Goal: Task Accomplishment & Management: Complete application form

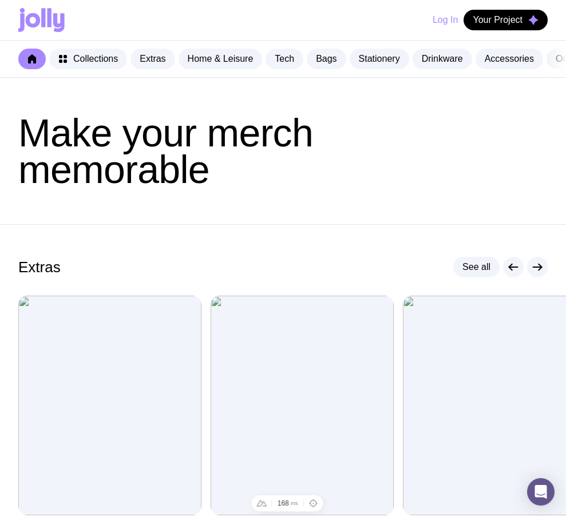
click at [442, 25] on button "Log In" at bounding box center [445, 20] width 25 height 21
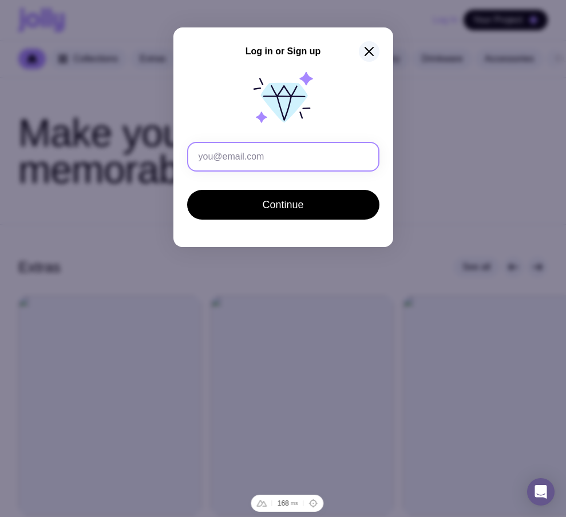
click at [271, 151] on input "text" at bounding box center [283, 157] width 192 height 30
click at [209, 157] on input "ts1@gmail.com" at bounding box center [283, 157] width 192 height 30
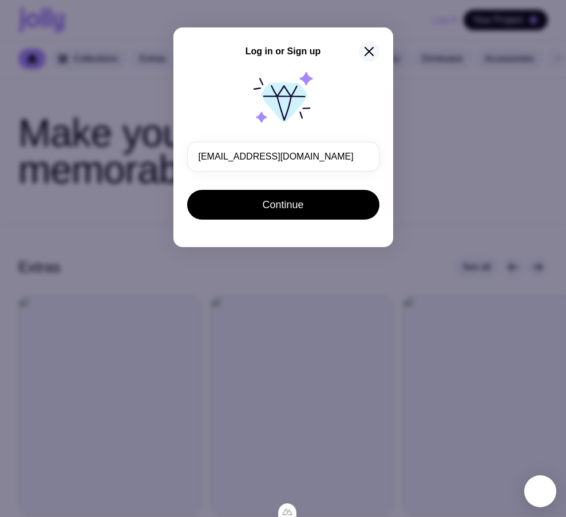
type input "ts16@gmail.com"
click at [364, 48] on icon "button" at bounding box center [369, 52] width 14 height 14
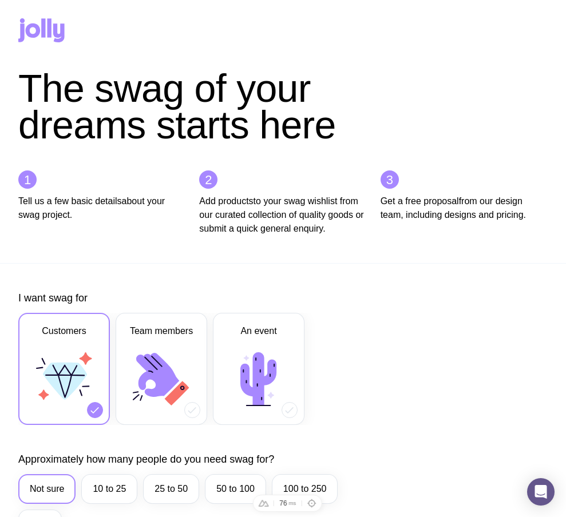
scroll to position [515, 0]
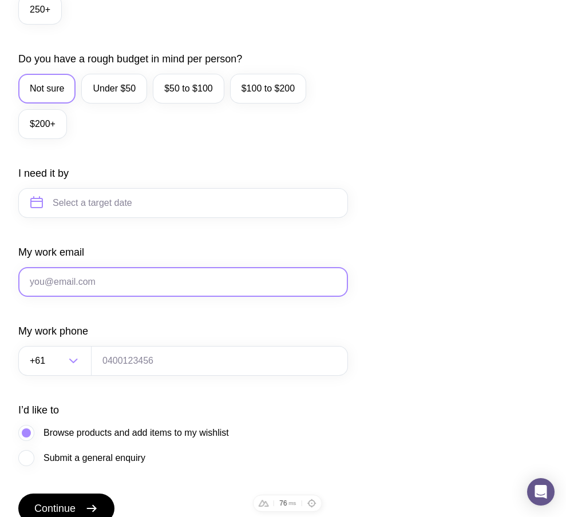
click at [176, 294] on input "My work email" at bounding box center [183, 282] width 330 height 30
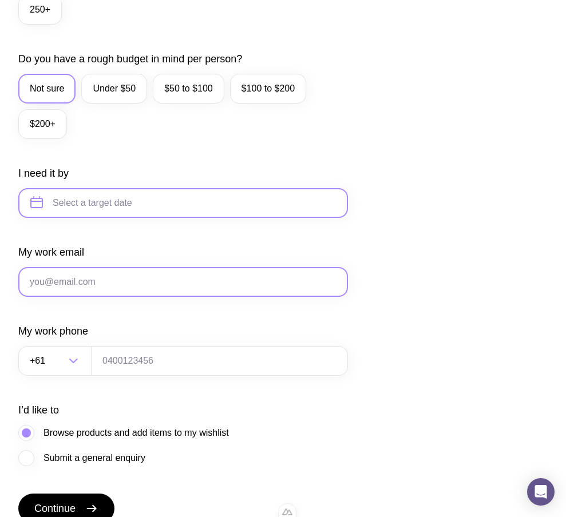
paste input "[EMAIL_ADDRESS][DOMAIN_NAME]"
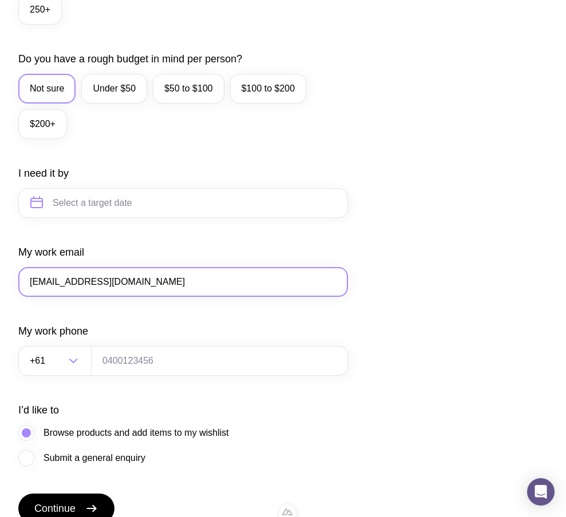
click at [39, 296] on input "[EMAIL_ADDRESS][DOMAIN_NAME]" at bounding box center [183, 282] width 330 height 30
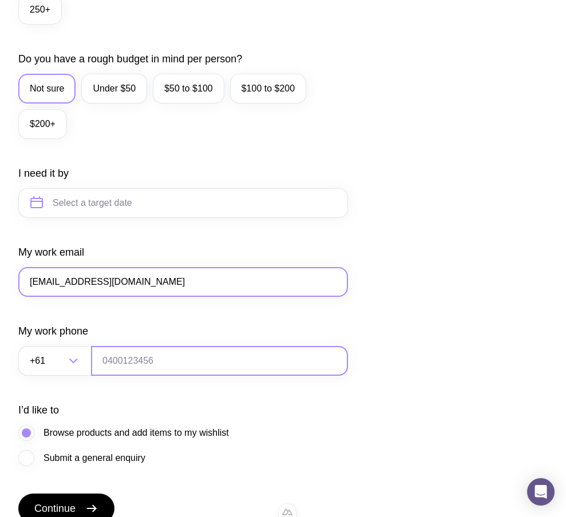
type input "[EMAIL_ADDRESS][DOMAIN_NAME]"
click at [191, 371] on input "tel" at bounding box center [219, 361] width 257 height 30
type input "0664130449"
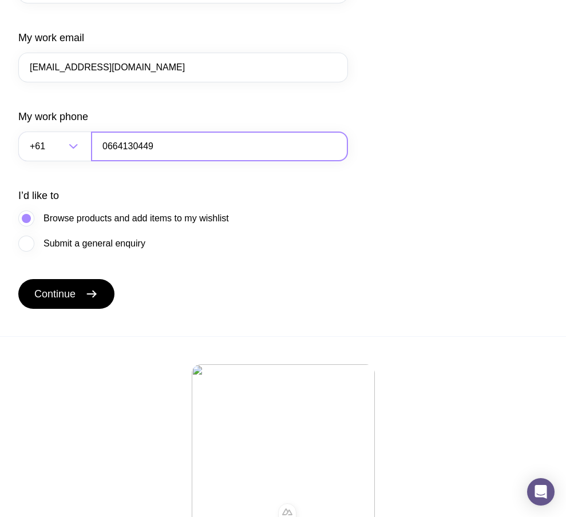
scroll to position [731, 0]
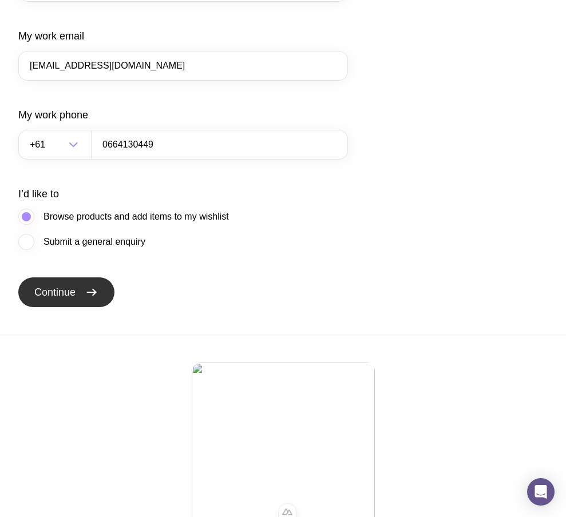
click at [94, 299] on icon "submit" at bounding box center [92, 293] width 14 height 14
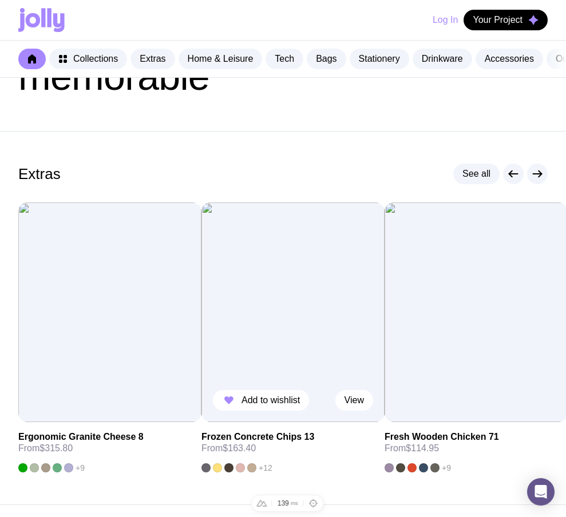
scroll to position [96, 0]
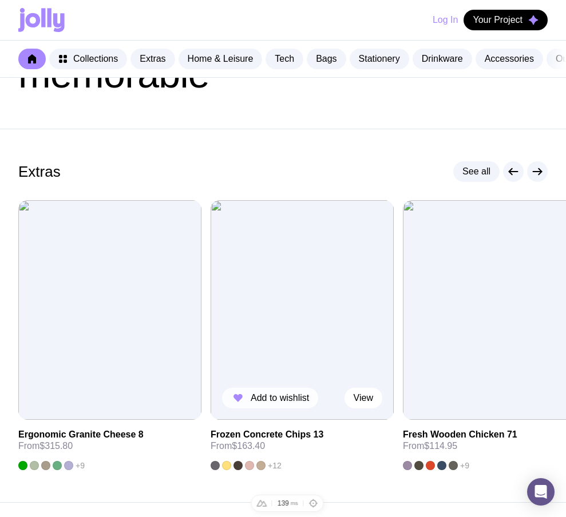
click at [274, 409] on button "Add to wishlist" at bounding box center [270, 398] width 96 height 21
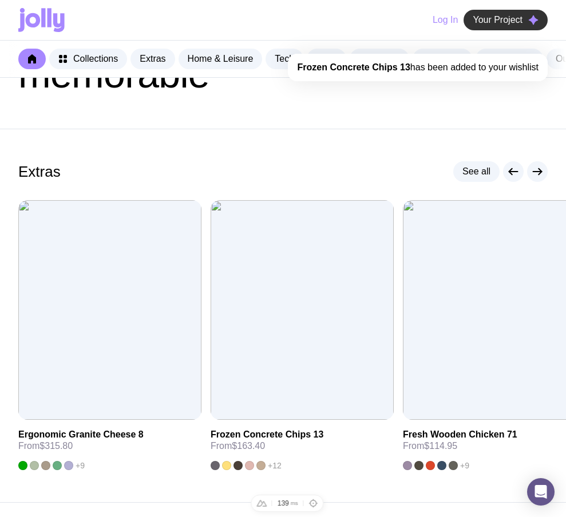
click at [497, 23] on span "Your Project" at bounding box center [498, 19] width 50 height 11
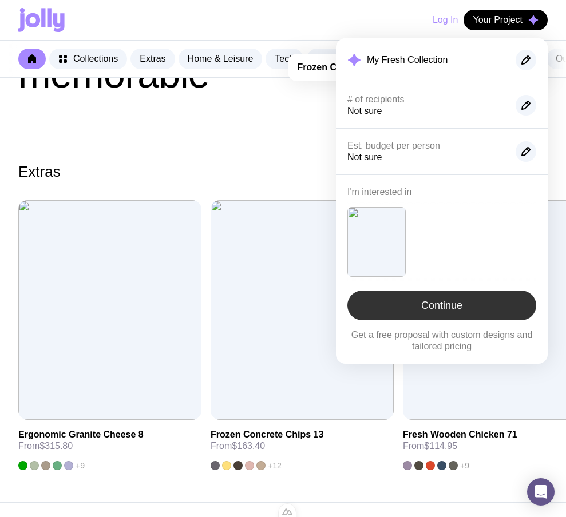
click at [447, 311] on link "Continue" at bounding box center [441, 306] width 189 height 30
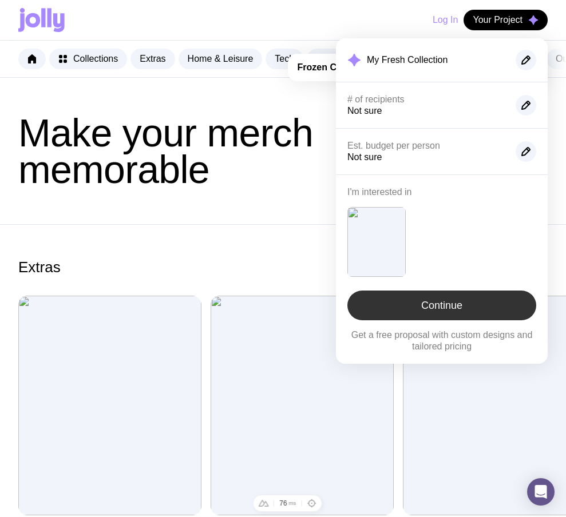
click at [447, 311] on link "Continue" at bounding box center [441, 306] width 189 height 30
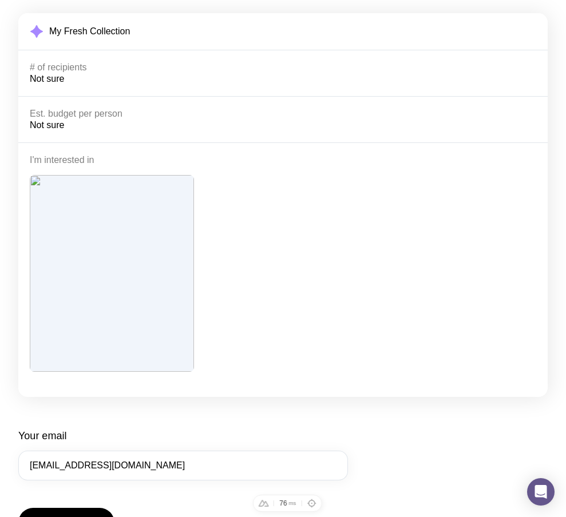
scroll to position [241, 0]
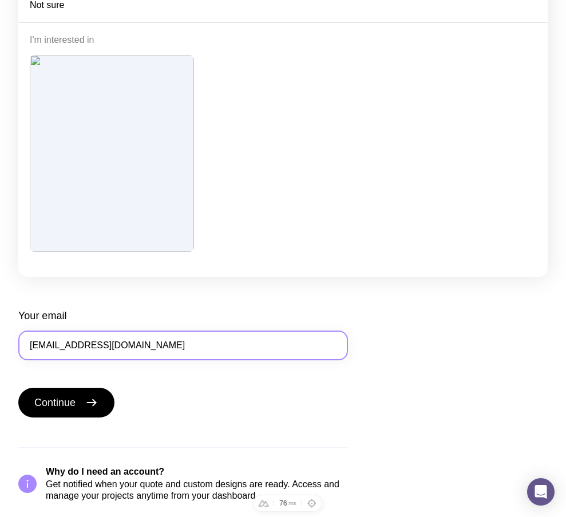
click at [46, 343] on input "[EMAIL_ADDRESS][DOMAIN_NAME]" at bounding box center [183, 346] width 330 height 30
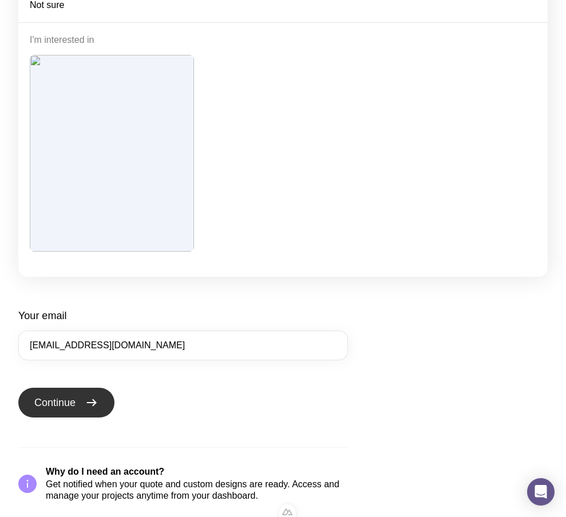
click at [60, 405] on span "Continue" at bounding box center [54, 403] width 41 height 14
type input "[EMAIL_ADDRESS][DOMAIN_NAME]"
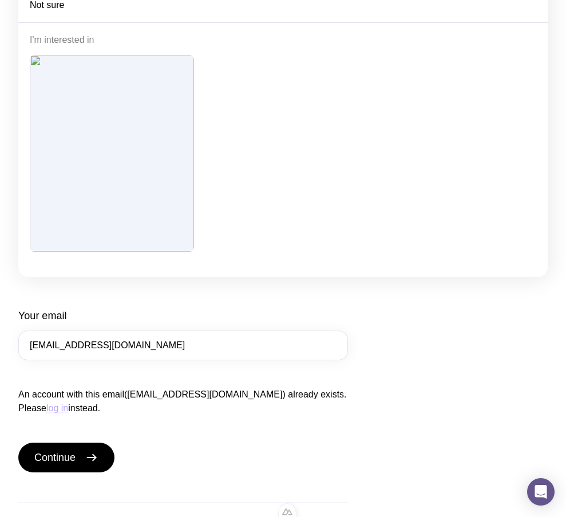
click at [68, 402] on button "log in" at bounding box center [57, 409] width 22 height 14
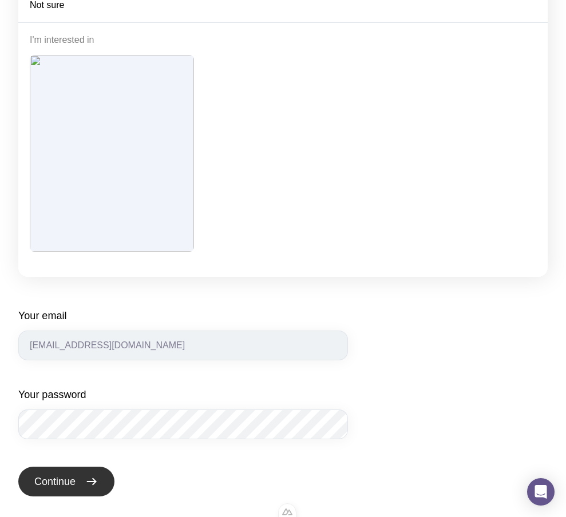
click at [73, 477] on span "Continue" at bounding box center [54, 482] width 41 height 14
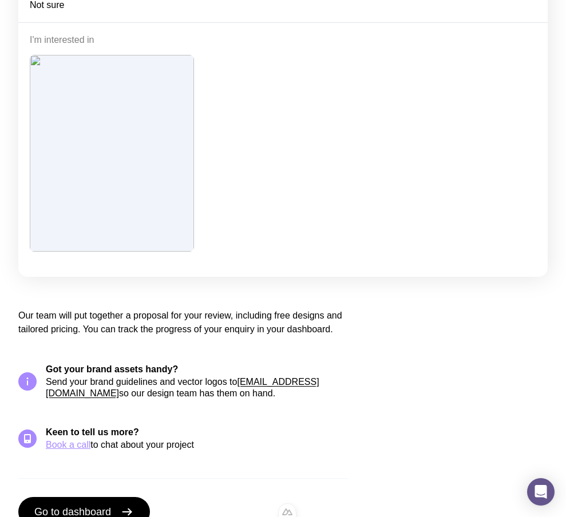
scroll to position [280, 0]
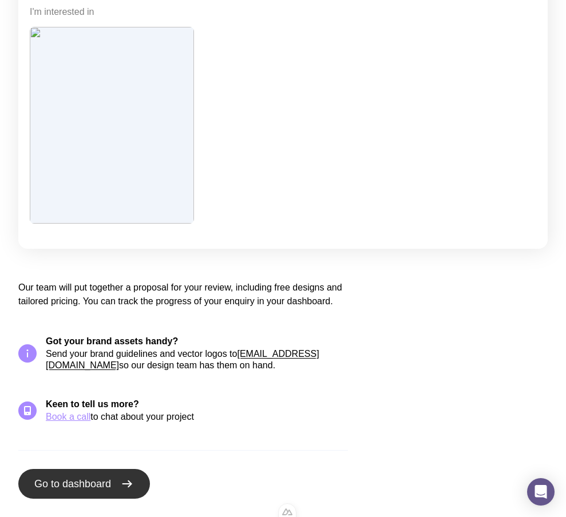
click at [110, 484] on span "Go to dashboard" at bounding box center [72, 484] width 77 height 14
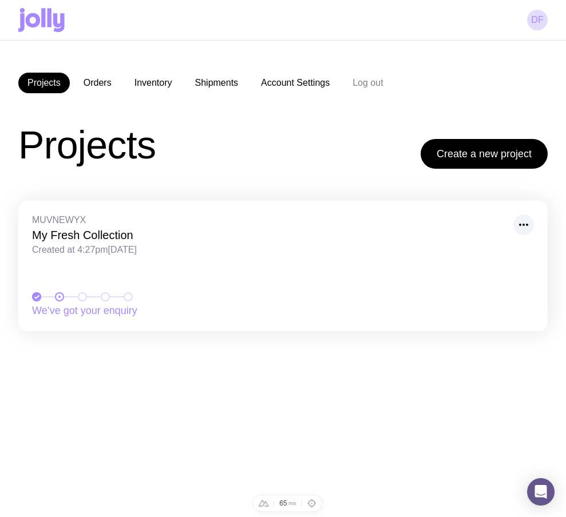
click at [41, 27] on icon at bounding box center [41, 20] width 46 height 24
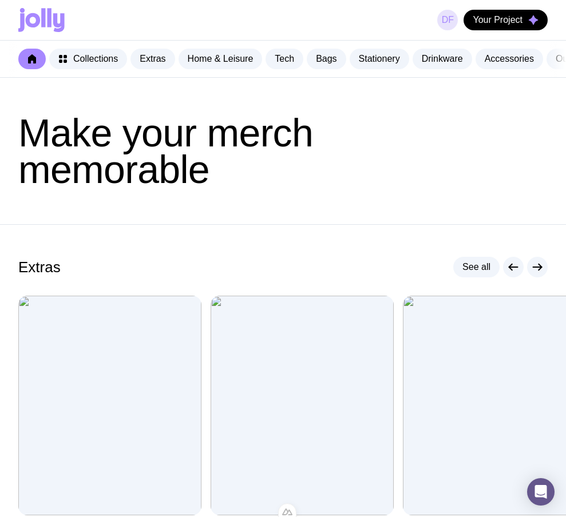
click at [450, 21] on link "df" at bounding box center [447, 20] width 21 height 21
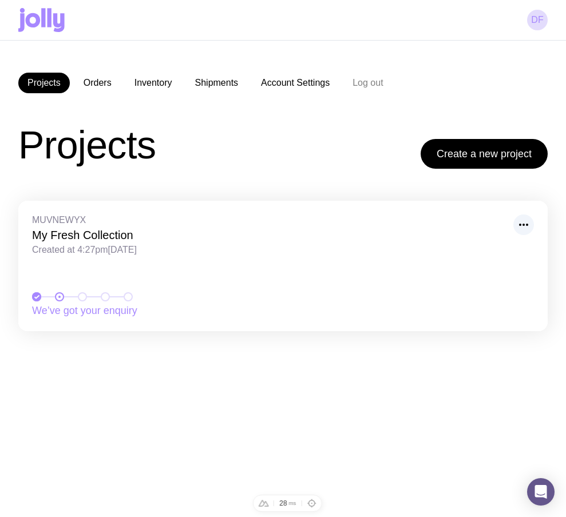
click at [31, 19] on icon at bounding box center [41, 20] width 46 height 24
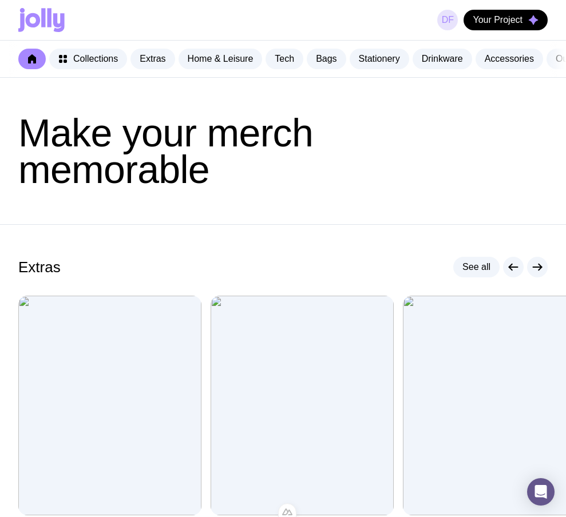
click at [444, 23] on link "df" at bounding box center [447, 20] width 21 height 21
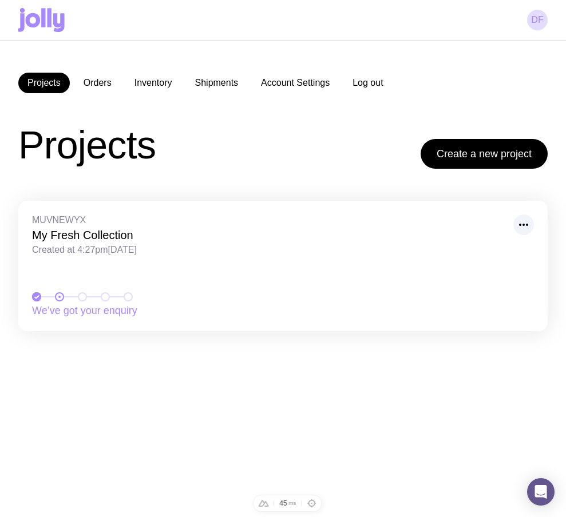
click at [376, 82] on button "Log out" at bounding box center [367, 83] width 49 height 21
